Goal: Navigation & Orientation: Find specific page/section

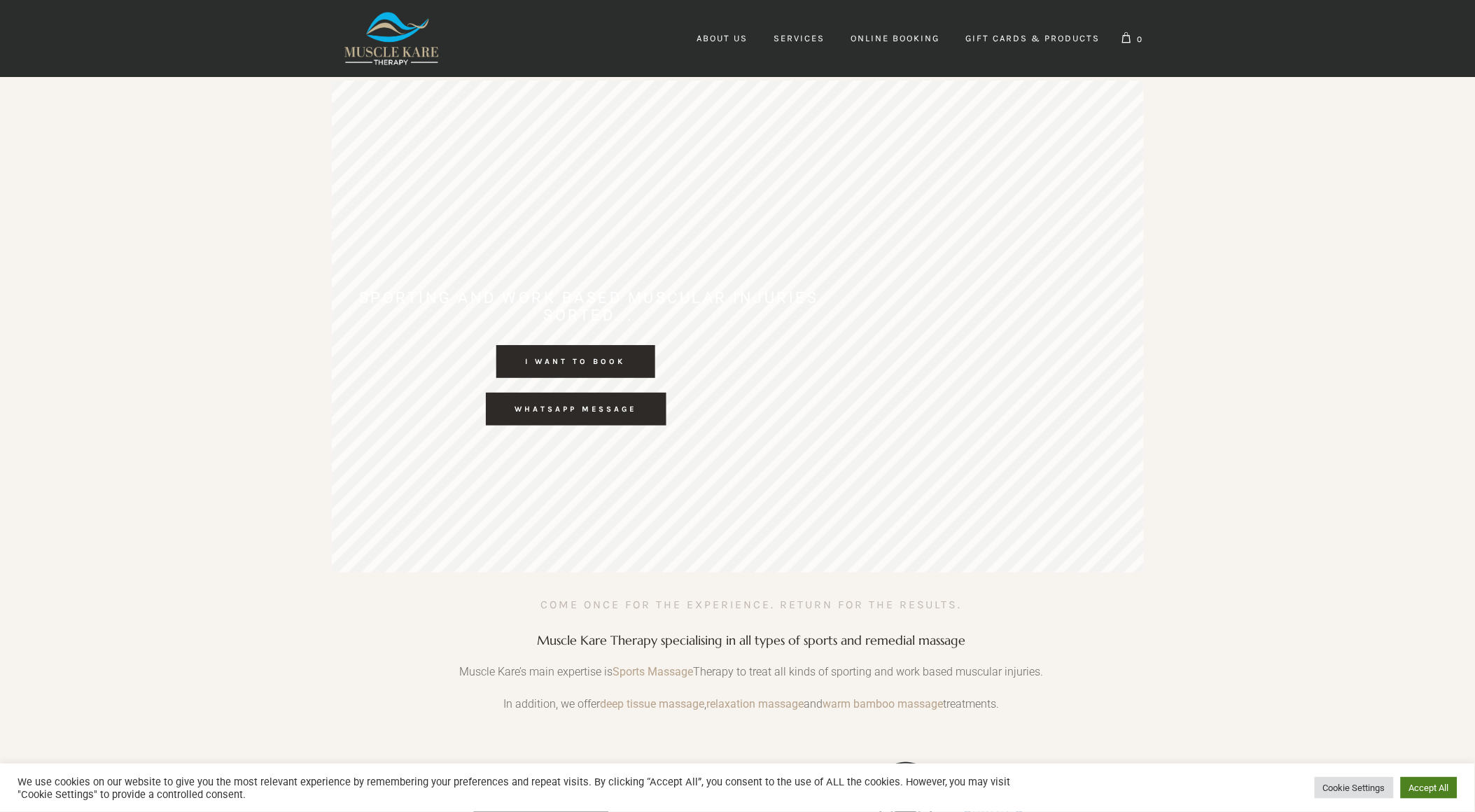
click at [1428, 786] on link "Accept All" at bounding box center [1429, 788] width 57 height 21
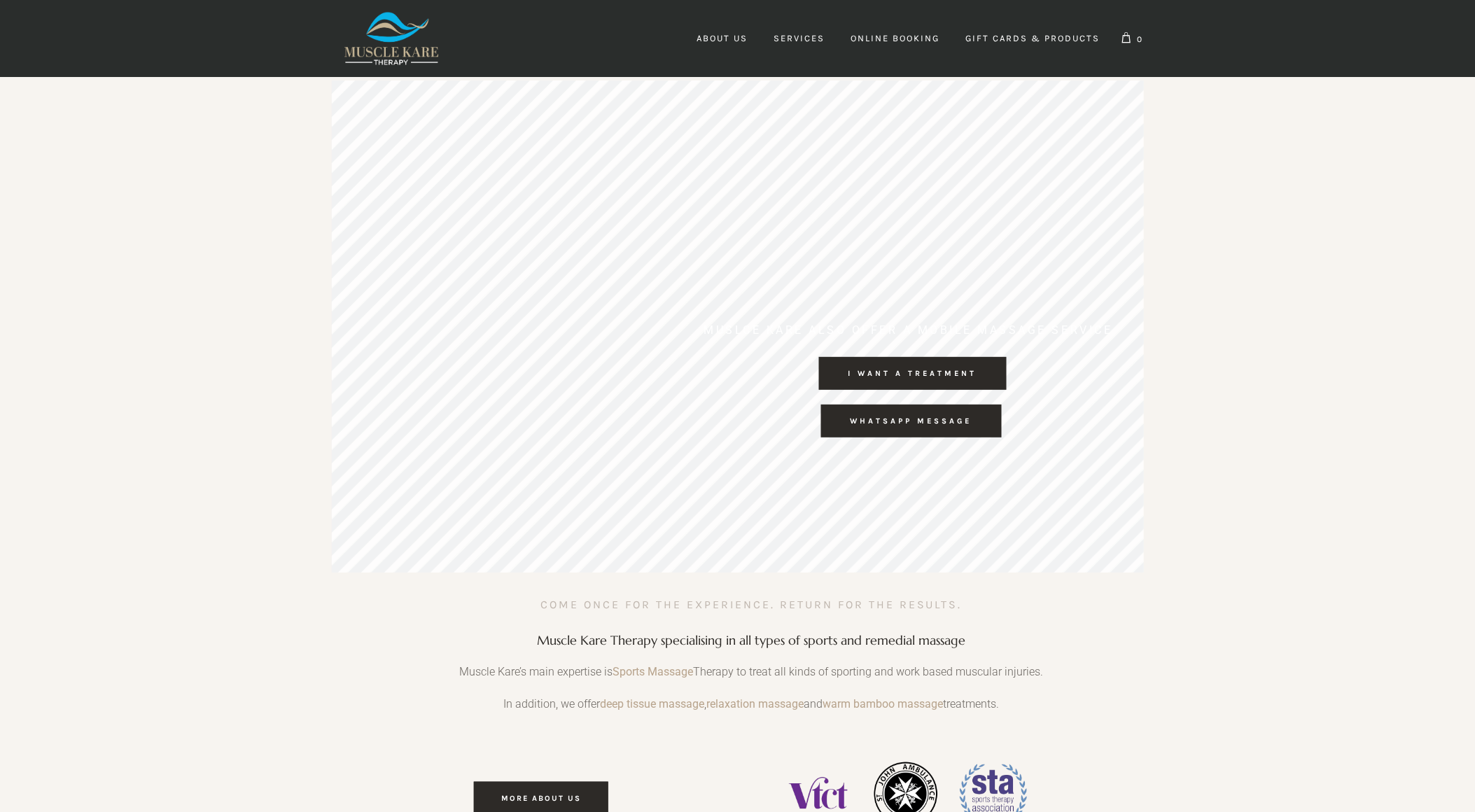
scroll to position [0, 3515]
click at [917, 423] on rs-layer "WHATSAPP MESSAGE" at bounding box center [911, 421] width 180 height 33
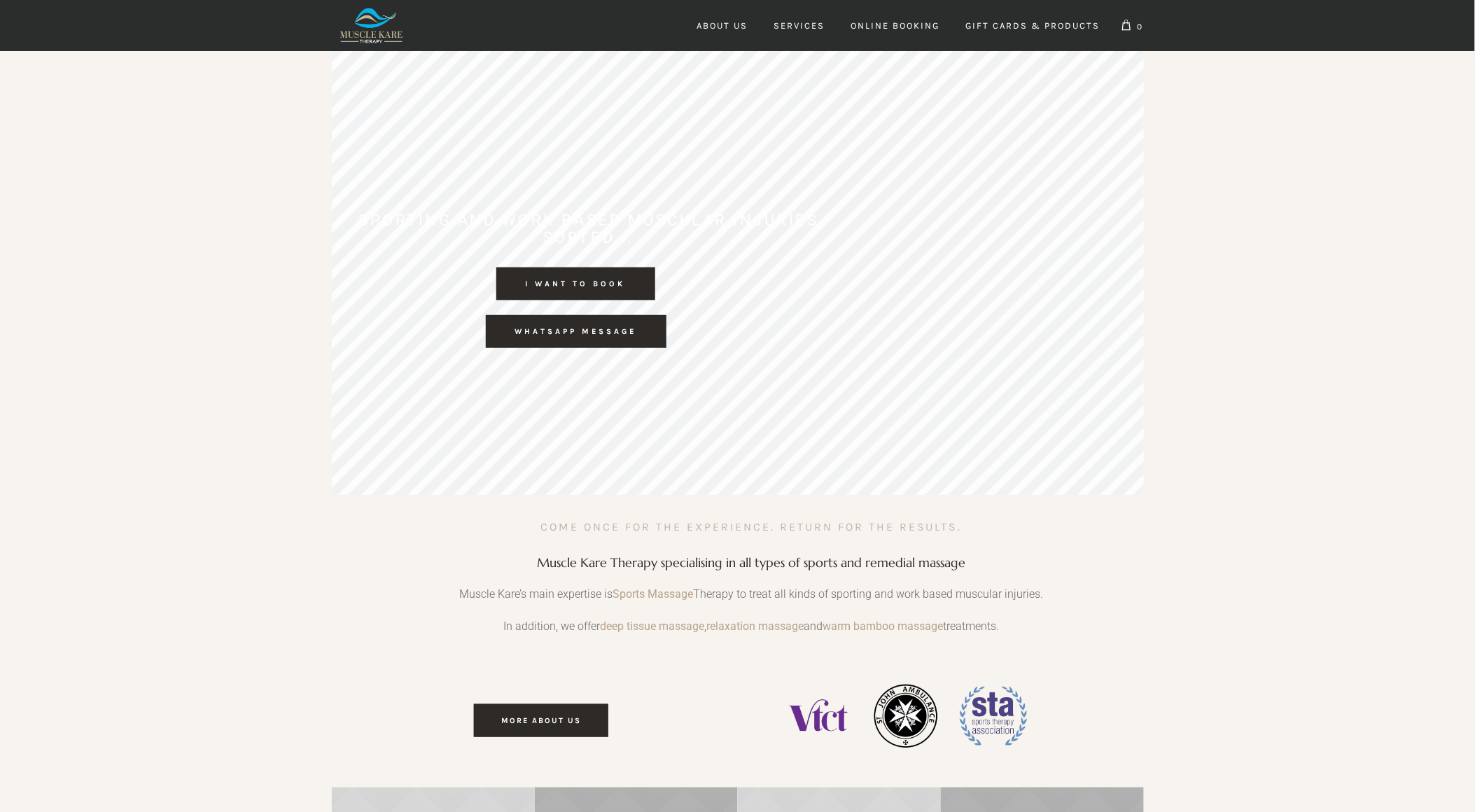
scroll to position [0, 9719]
click at [593, 283] on rs-layer "I WANT TO BOOK" at bounding box center [576, 283] width 159 height 33
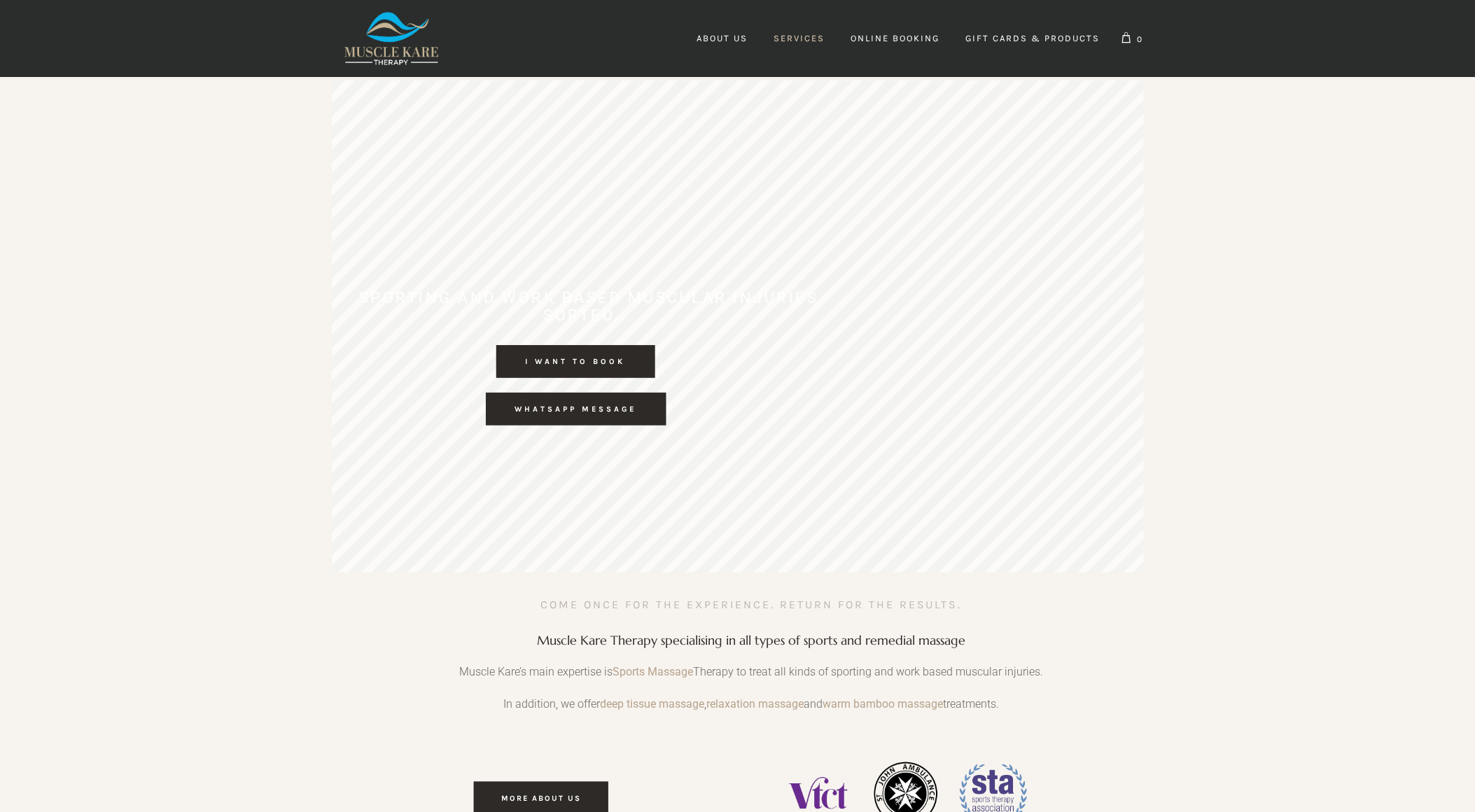
click at [808, 33] on span "Services" at bounding box center [800, 38] width 51 height 11
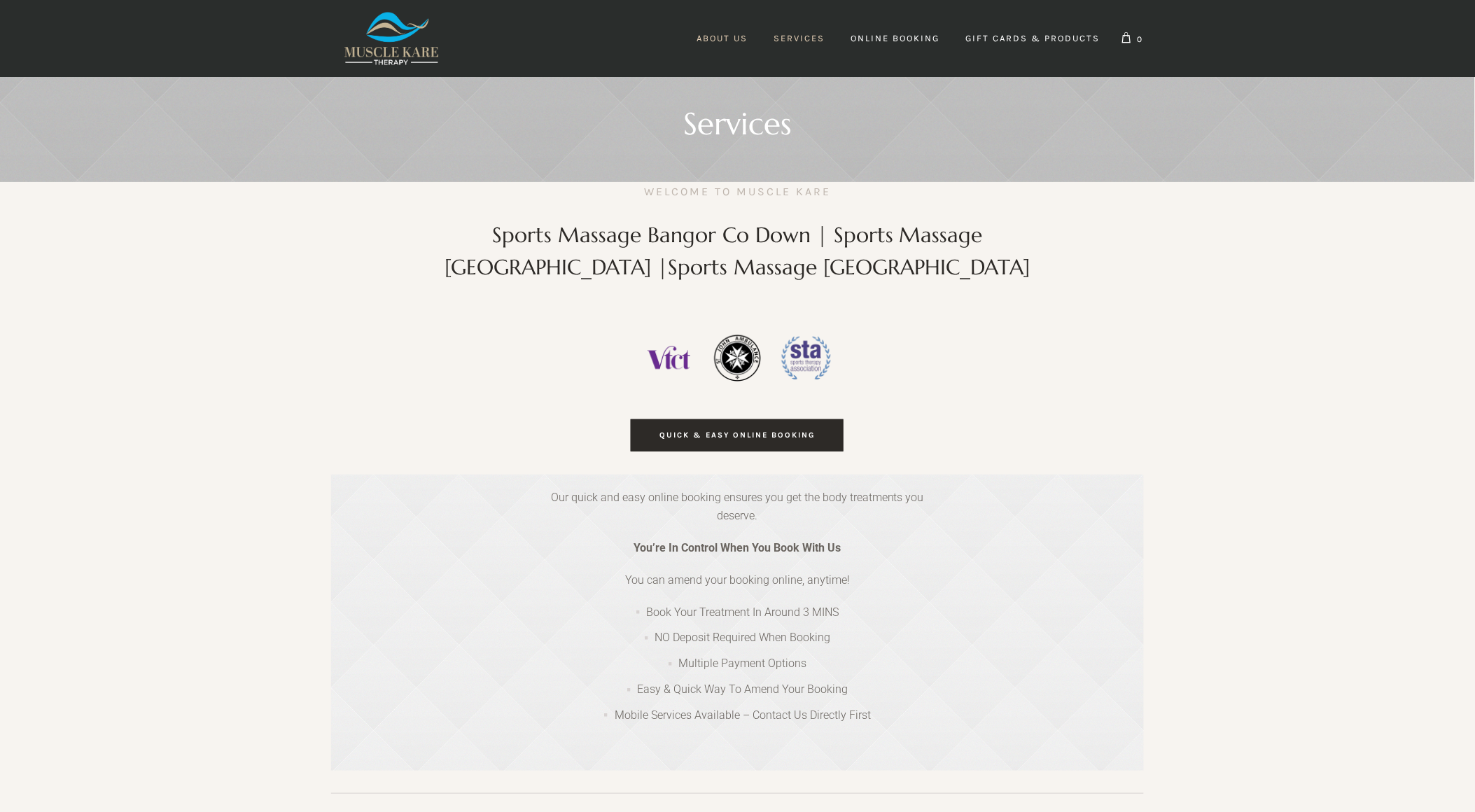
click at [710, 40] on span "About Us" at bounding box center [723, 38] width 51 height 11
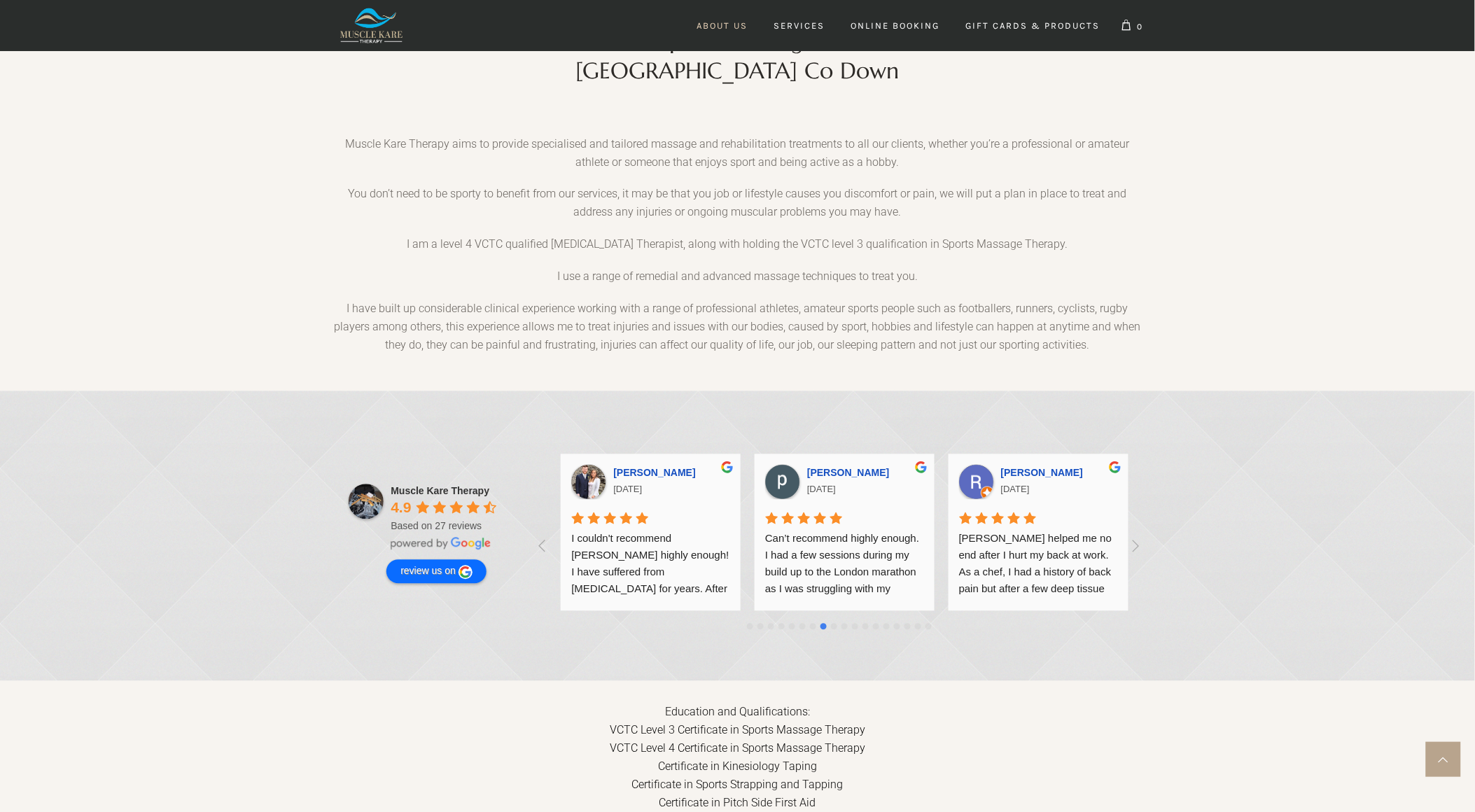
scroll to position [0, 3874]
click at [808, 22] on span "Services" at bounding box center [800, 25] width 51 height 11
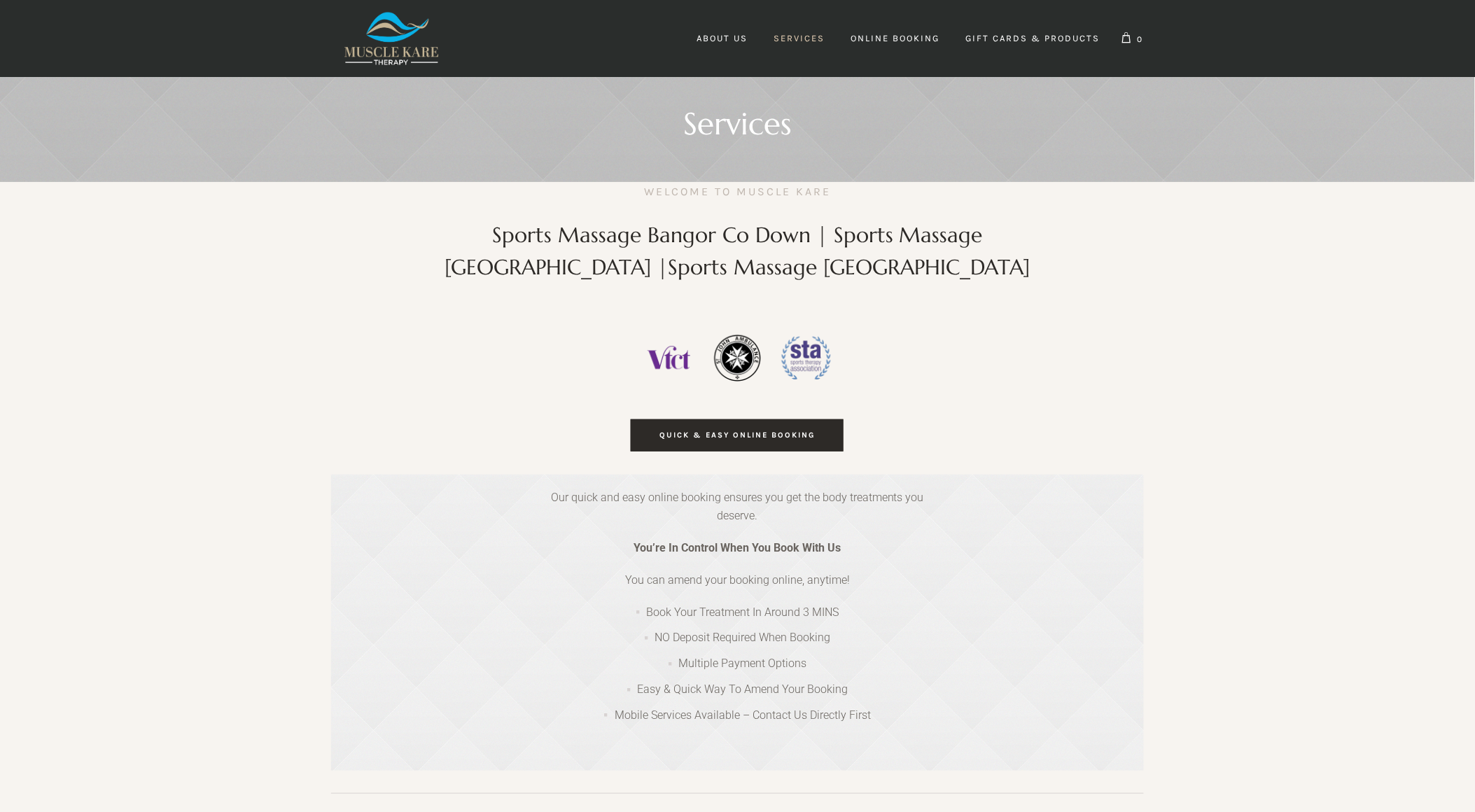
scroll to position [0, 1937]
click at [1052, 28] on link "Gift Cards & Products" at bounding box center [1033, 38] width 160 height 28
